Goal: Task Accomplishment & Management: Manage account settings

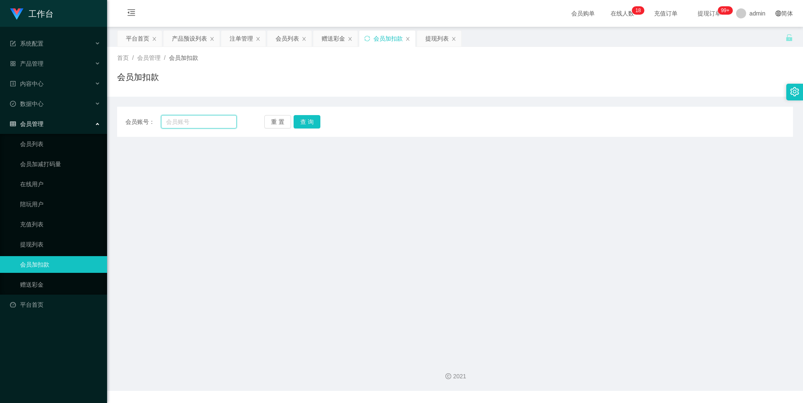
drag, startPoint x: 201, startPoint y: 123, endPoint x: 216, endPoint y: 122, distance: 15.1
click at [201, 122] on input "text" at bounding box center [199, 121] width 76 height 13
paste input "81981255"
type input "81981255"
click at [310, 119] on button "查 询" at bounding box center [306, 121] width 27 height 13
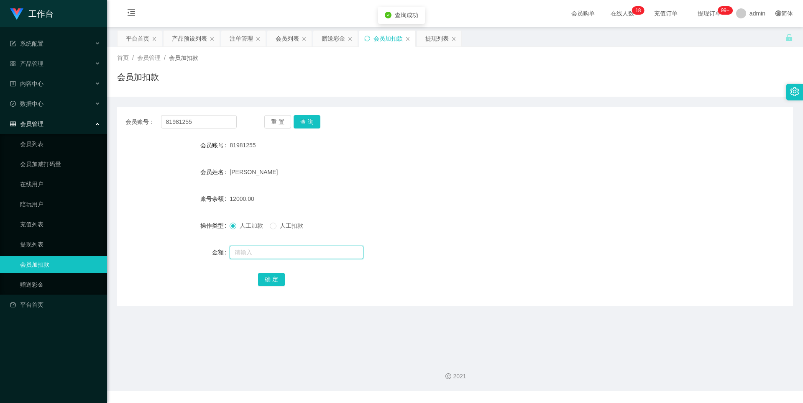
click at [252, 248] on input "text" at bounding box center [297, 251] width 134 height 13
type input "5000"
click at [268, 277] on button "确 定" at bounding box center [271, 279] width 27 height 13
click at [284, 38] on div "会员列表" at bounding box center [287, 39] width 23 height 16
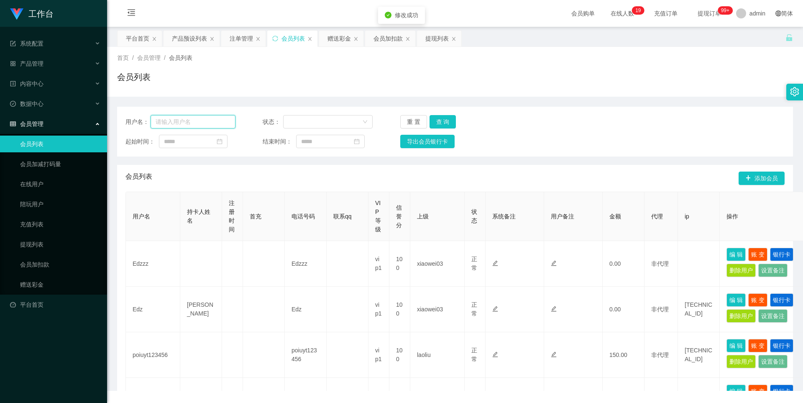
click at [187, 122] on input "text" at bounding box center [193, 121] width 85 height 13
paste input "81981255"
type input "81981255"
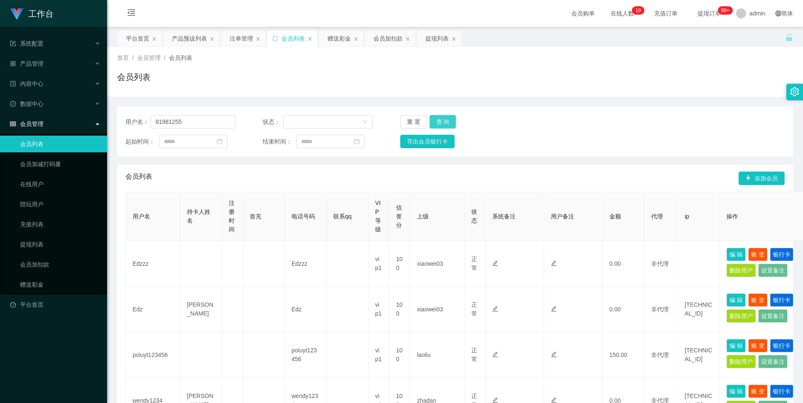
click at [441, 120] on button "查 询" at bounding box center [442, 121] width 27 height 13
click at [186, 39] on div "产品预设列表" at bounding box center [189, 39] width 35 height 16
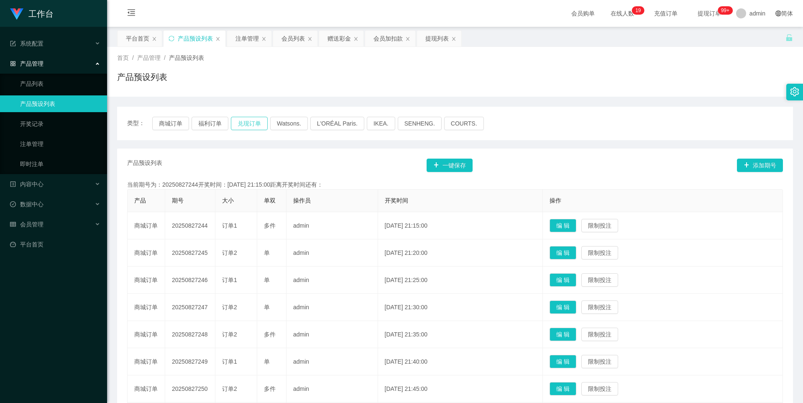
click at [246, 122] on button "兑现订单" at bounding box center [249, 123] width 37 height 13
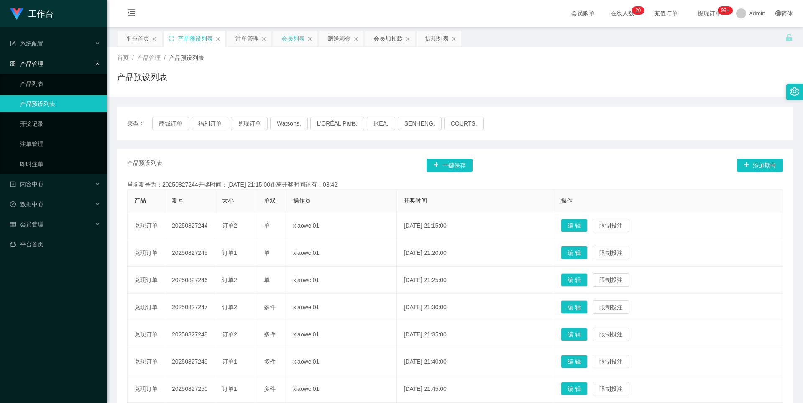
click at [288, 41] on div "会员列表" at bounding box center [292, 39] width 23 height 16
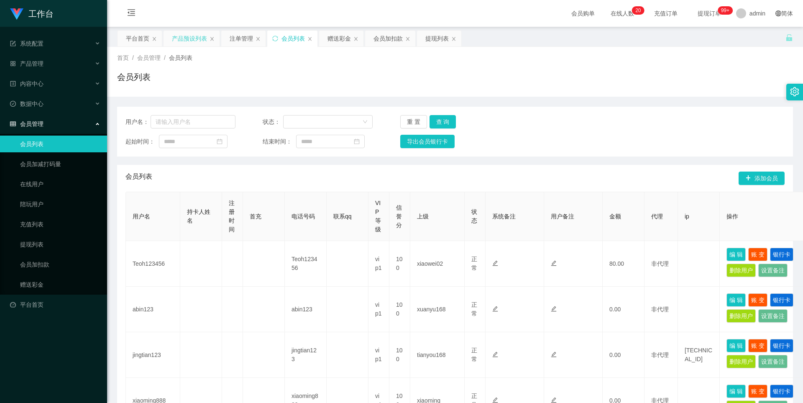
click at [200, 34] on div "产品预设列表" at bounding box center [189, 39] width 35 height 16
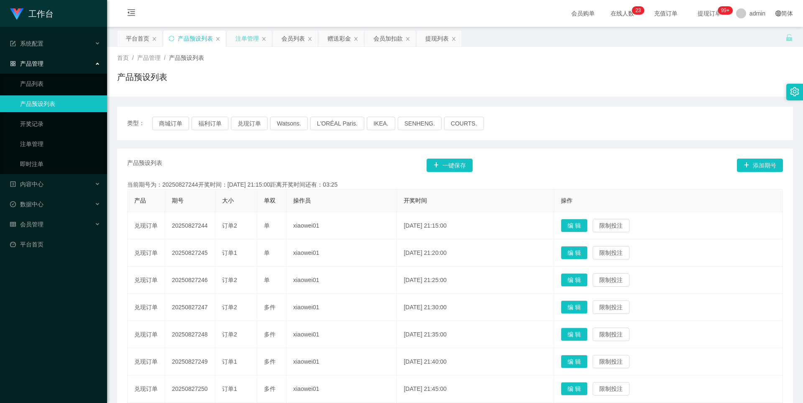
click at [245, 39] on div "注单管理" at bounding box center [246, 39] width 23 height 16
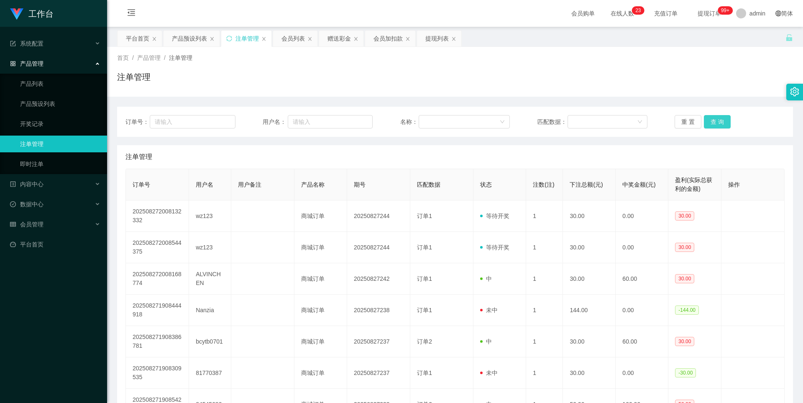
click at [720, 120] on button "查 询" at bounding box center [717, 121] width 27 height 13
click at [638, 71] on div "注单管理" at bounding box center [455, 80] width 676 height 19
click at [717, 120] on button "查 询" at bounding box center [717, 121] width 27 height 13
click at [563, 85] on div "注单管理" at bounding box center [455, 80] width 676 height 19
click at [713, 121] on button "查 询" at bounding box center [717, 121] width 27 height 13
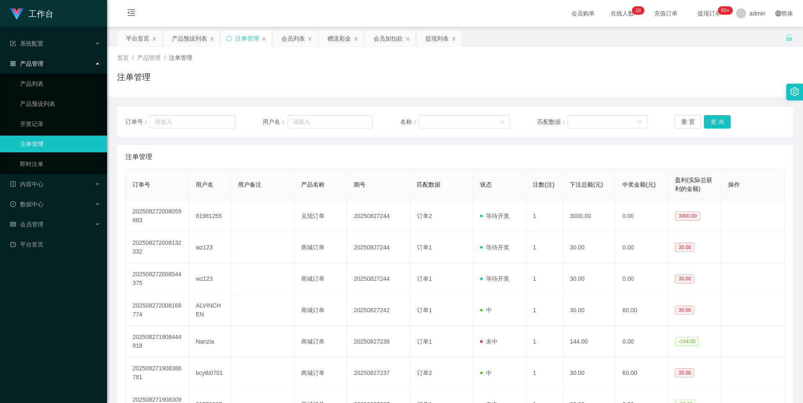
click at [672, 84] on div "注单管理" at bounding box center [455, 80] width 676 height 19
click at [714, 117] on button "查 询" at bounding box center [717, 121] width 27 height 13
click at [714, 120] on button "查 询" at bounding box center [717, 121] width 27 height 13
click at [574, 154] on div "注单管理" at bounding box center [454, 156] width 659 height 23
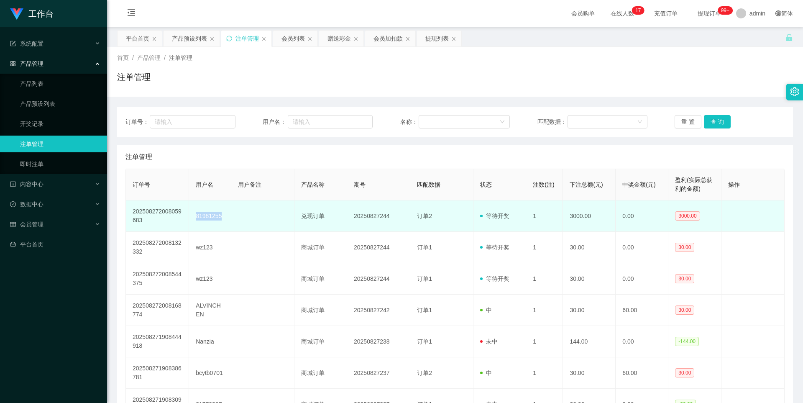
drag, startPoint x: 190, startPoint y: 212, endPoint x: 229, endPoint y: 209, distance: 38.6
click at [229, 209] on td "81981255" at bounding box center [210, 215] width 42 height 31
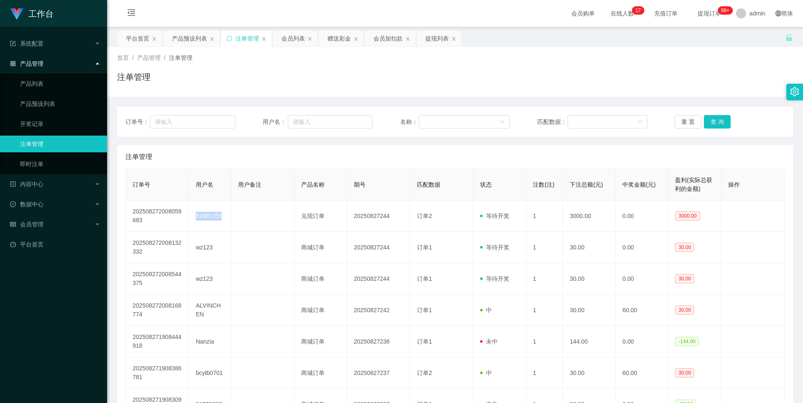
copy td "81981255"
click at [292, 36] on div "会员列表" at bounding box center [292, 39] width 23 height 16
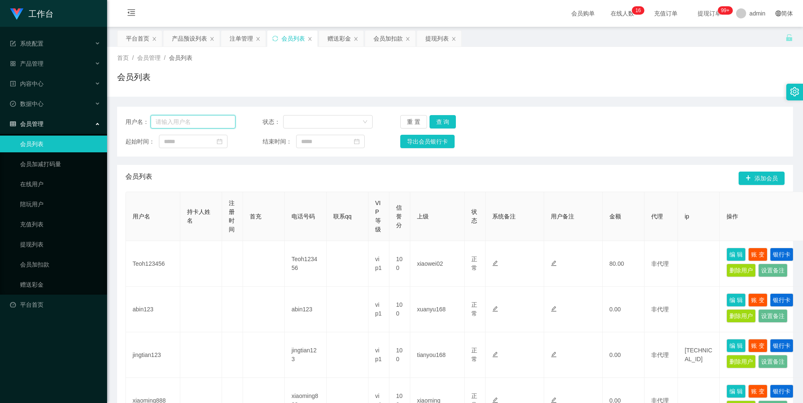
drag, startPoint x: 217, startPoint y: 120, endPoint x: 222, endPoint y: 118, distance: 4.9
click at [217, 120] on input "text" at bounding box center [193, 121] width 85 height 13
paste input "81981255"
type input "81981255"
click at [443, 120] on button "查 询" at bounding box center [442, 121] width 27 height 13
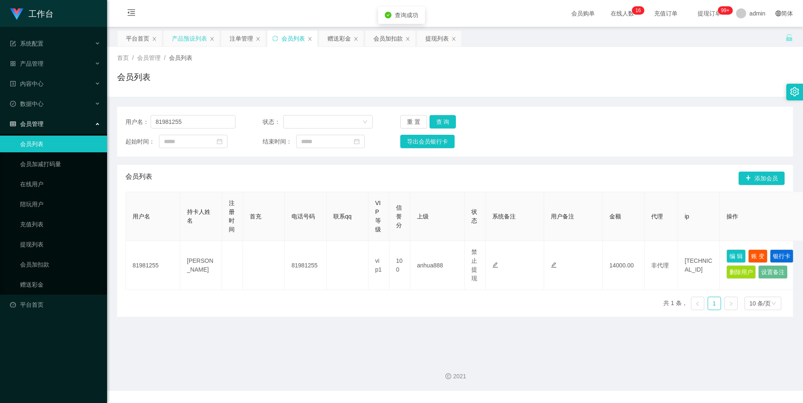
click at [208, 40] on div "产品预设列表" at bounding box center [191, 39] width 56 height 16
click at [173, 41] on div "产品预设列表" at bounding box center [189, 39] width 35 height 16
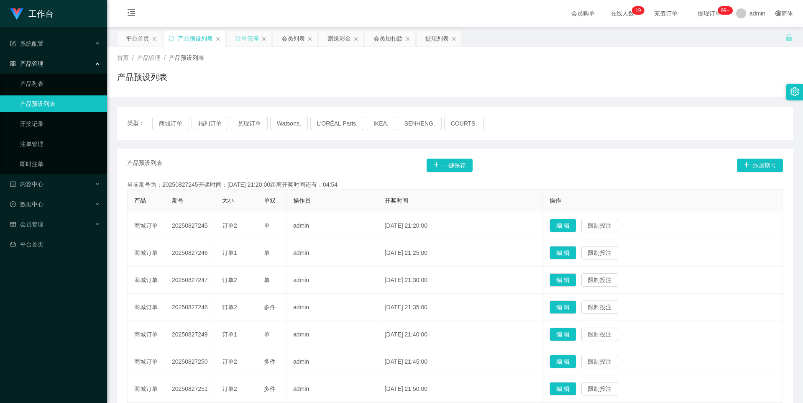
click at [245, 36] on div "注单管理" at bounding box center [246, 39] width 23 height 16
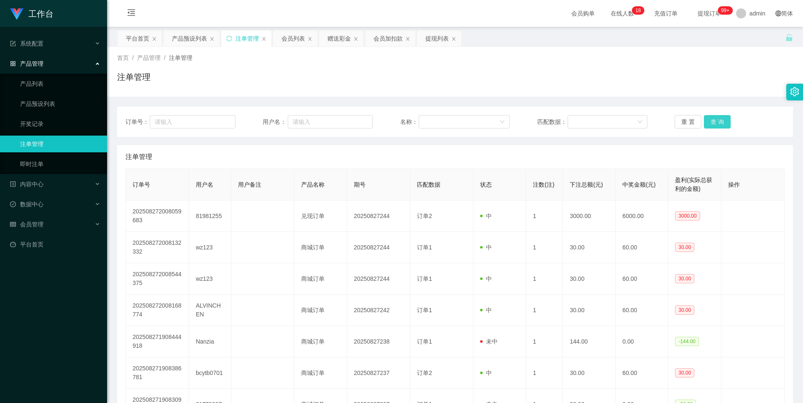
click at [712, 121] on button "查 询" at bounding box center [717, 121] width 27 height 13
click at [712, 120] on button "查 询" at bounding box center [717, 121] width 27 height 13
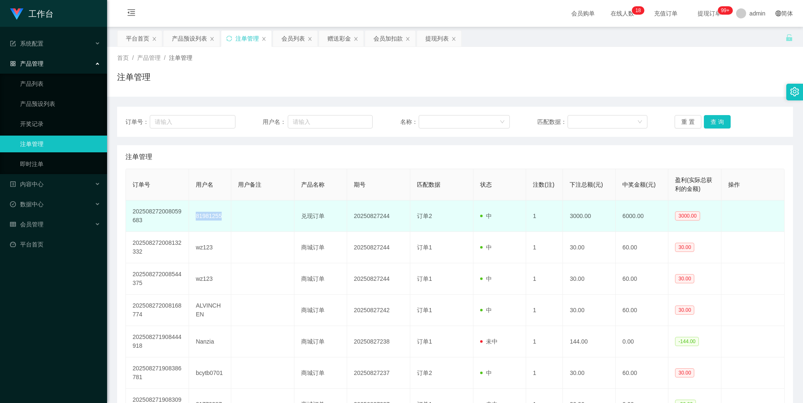
drag, startPoint x: 211, startPoint y: 217, endPoint x: 237, endPoint y: 217, distance: 25.5
click at [237, 217] on tr "202508272008059683 81981255 兑现订单 20250827244 订单2 中 1 3000.00 6000.00 3000.00" at bounding box center [455, 215] width 658 height 31
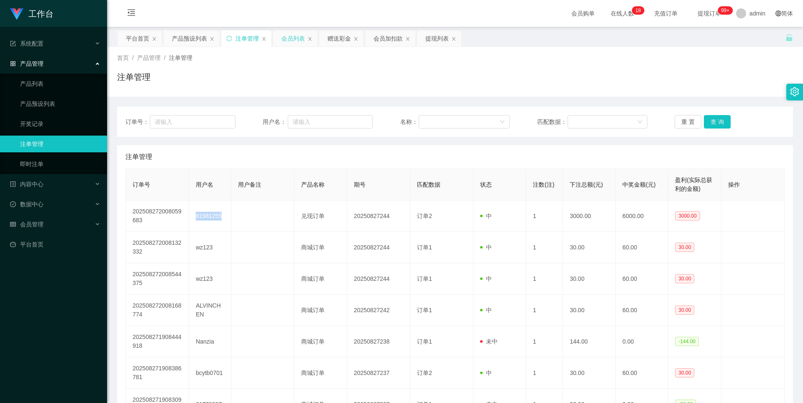
click at [290, 38] on div "会员列表" at bounding box center [292, 39] width 23 height 16
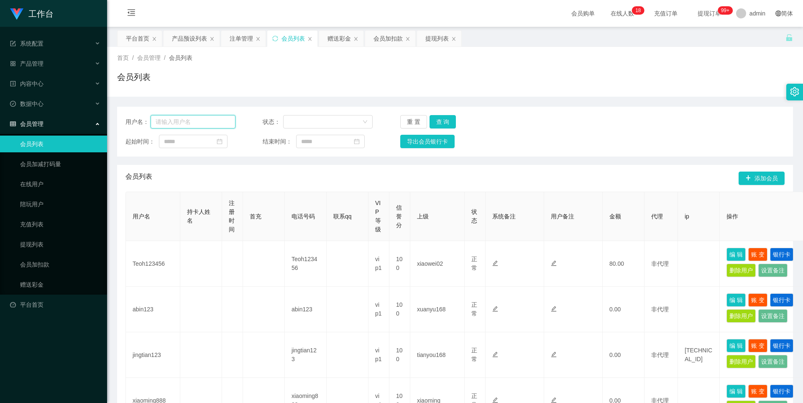
drag, startPoint x: 189, startPoint y: 122, endPoint x: 222, endPoint y: 121, distance: 32.2
click at [189, 122] on input "text" at bounding box center [193, 121] width 85 height 13
paste input "81981255"
type input "81981255"
click at [440, 120] on button "查 询" at bounding box center [442, 121] width 27 height 13
